Goal: Information Seeking & Learning: Learn about a topic

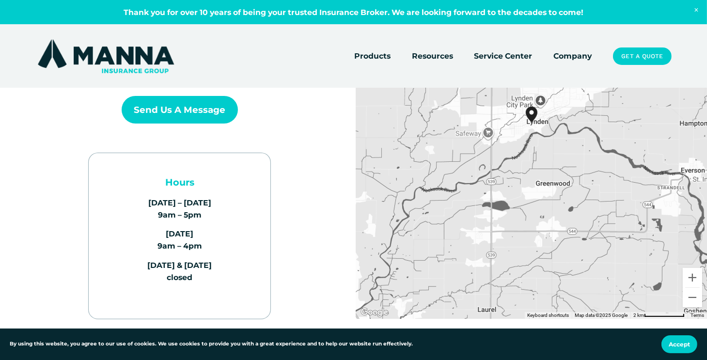
scroll to position [145, 0]
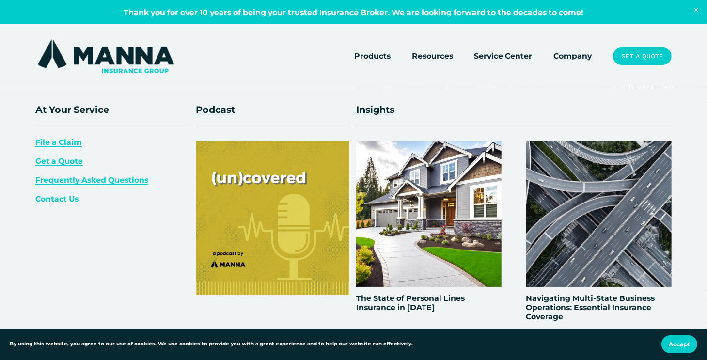
click at [436, 60] on span "Resources" at bounding box center [432, 56] width 41 height 12
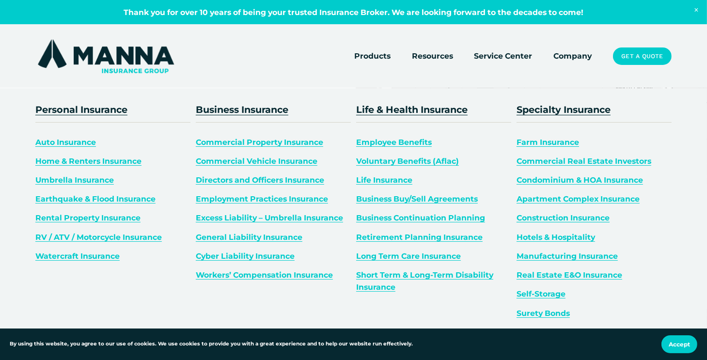
click at [68, 181] on link "Umbrella Insurance" at bounding box center [74, 179] width 79 height 9
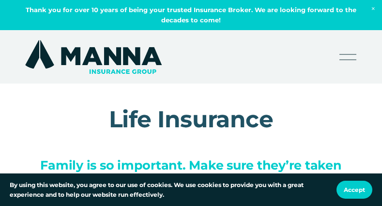
scroll to position [3506, 0]
